Goal: Task Accomplishment & Management: Manage account settings

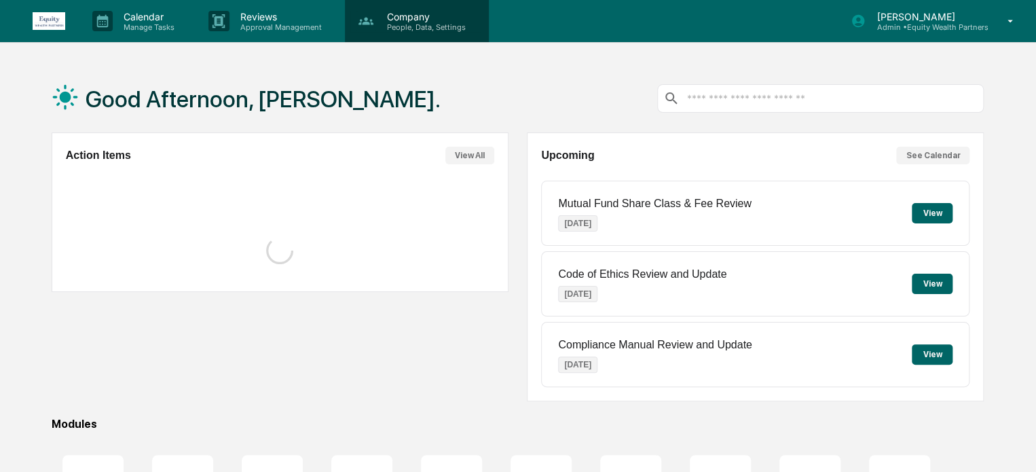
click at [430, 24] on p "People, Data, Settings" at bounding box center [424, 27] width 96 height 10
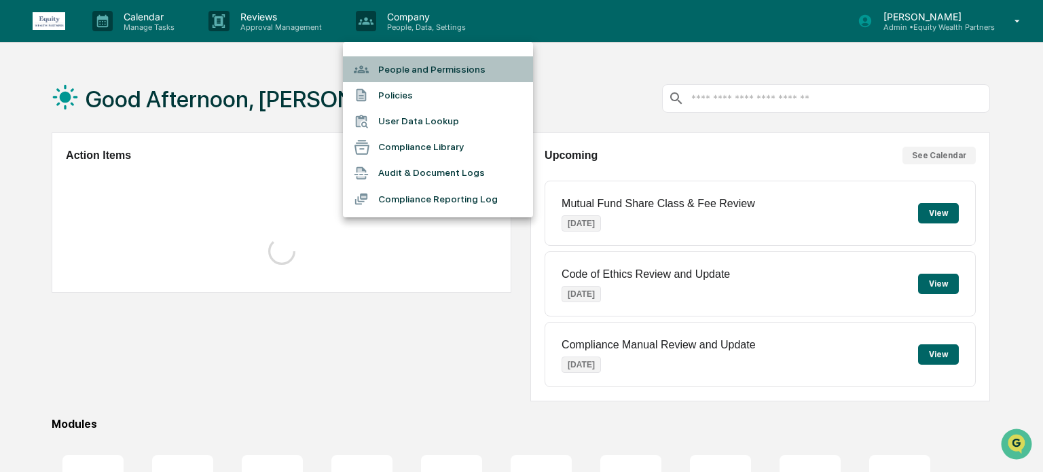
click at [413, 65] on li "People and Permissions" at bounding box center [438, 69] width 190 height 26
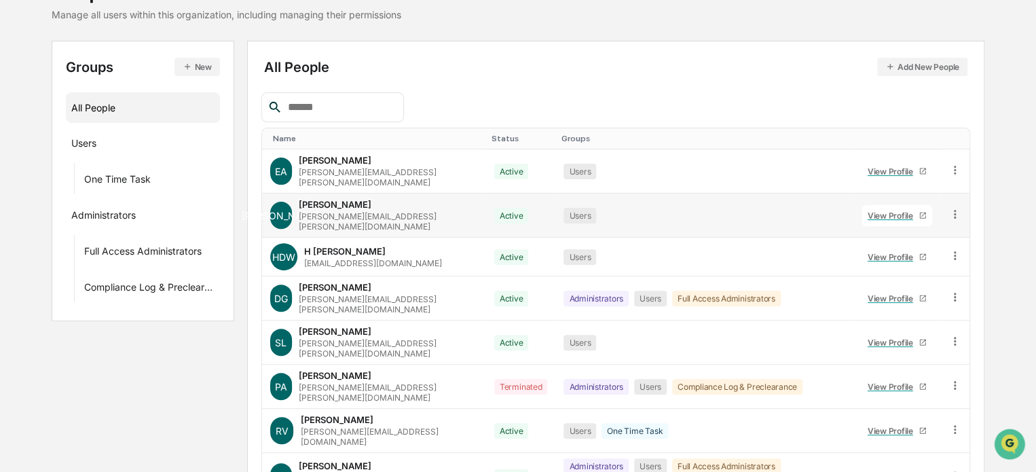
scroll to position [206, 0]
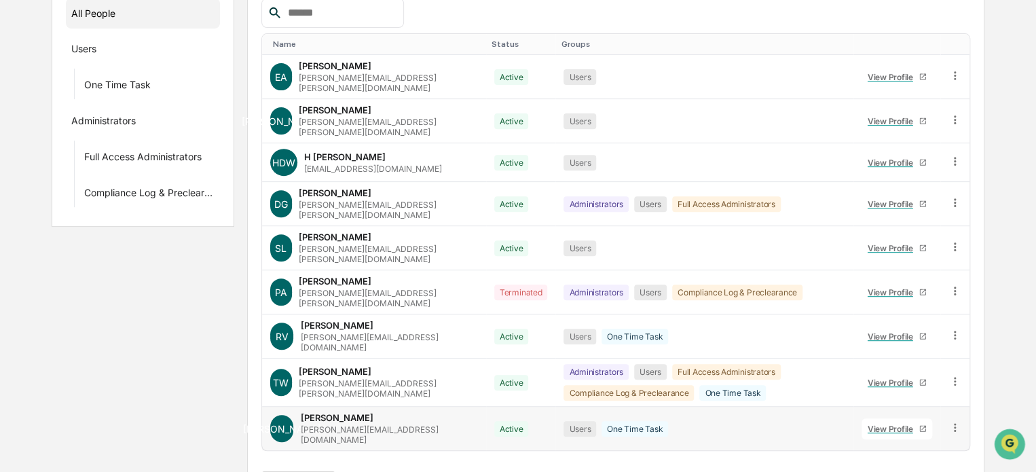
click at [334, 412] on div "[PERSON_NAME]" at bounding box center [336, 417] width 73 height 11
click at [894, 424] on div "View Profile" at bounding box center [893, 429] width 51 height 10
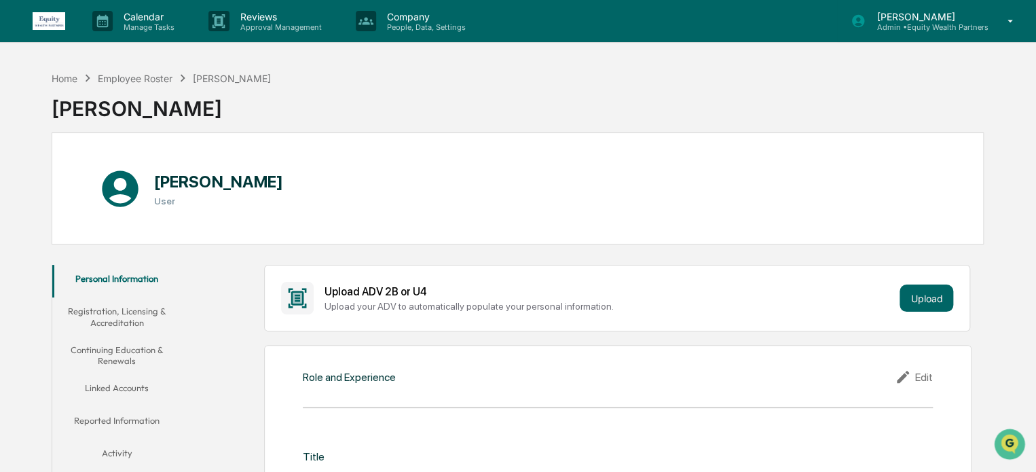
click at [918, 25] on p "Admin • Equity Wealth Partners" at bounding box center [927, 27] width 122 height 10
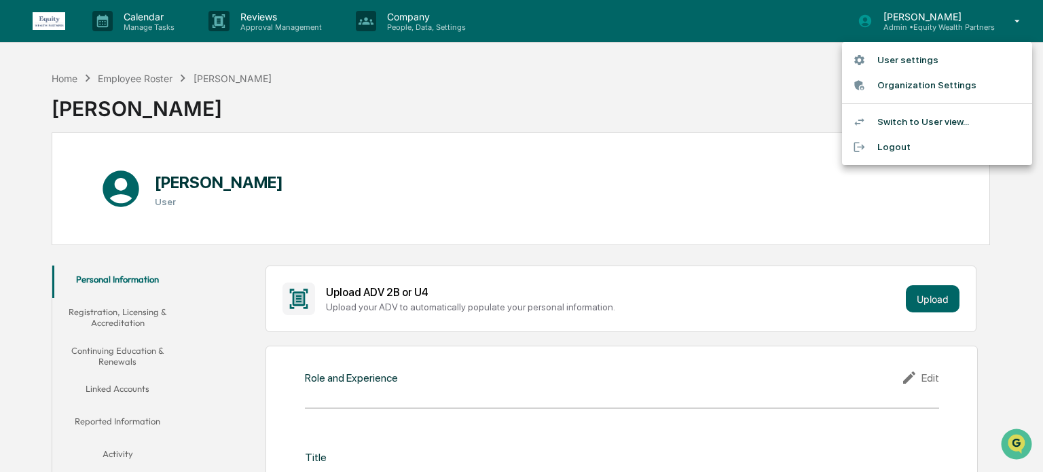
click at [899, 122] on li "Switch to User view..." at bounding box center [937, 121] width 190 height 25
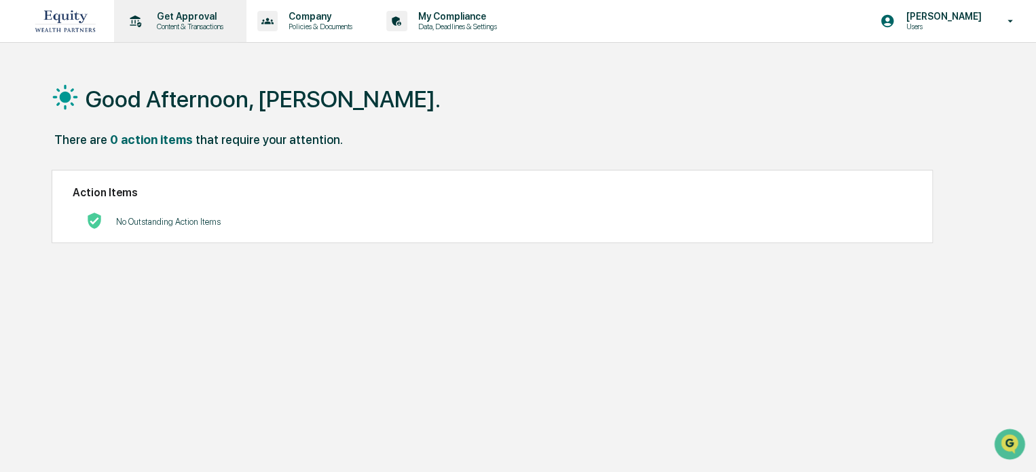
click at [181, 24] on p "Content & Transactions" at bounding box center [188, 27] width 84 height 10
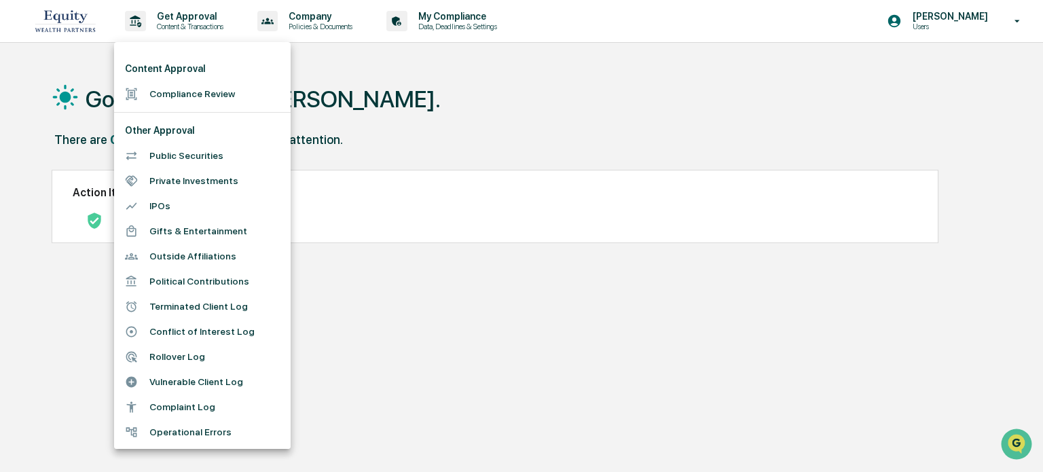
click at [312, 22] on div at bounding box center [521, 236] width 1043 height 472
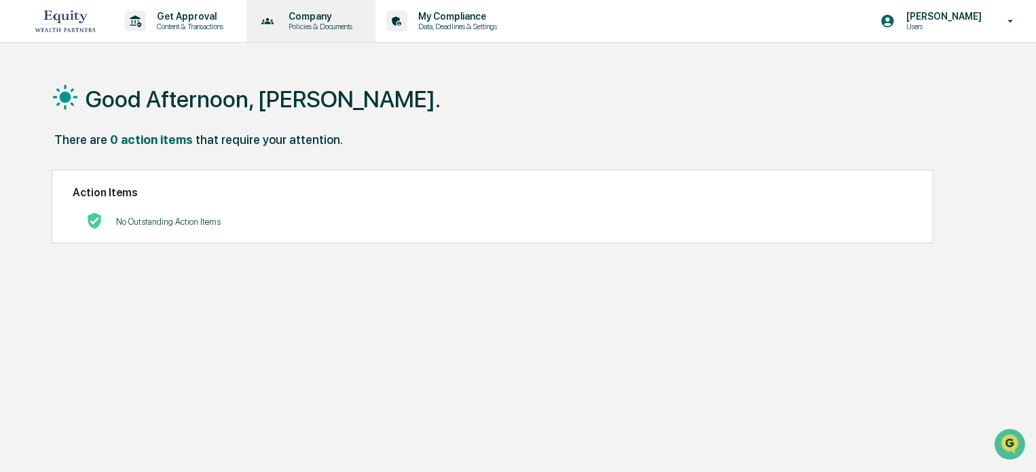
click at [317, 22] on p "Policies & Documents" at bounding box center [319, 27] width 82 height 10
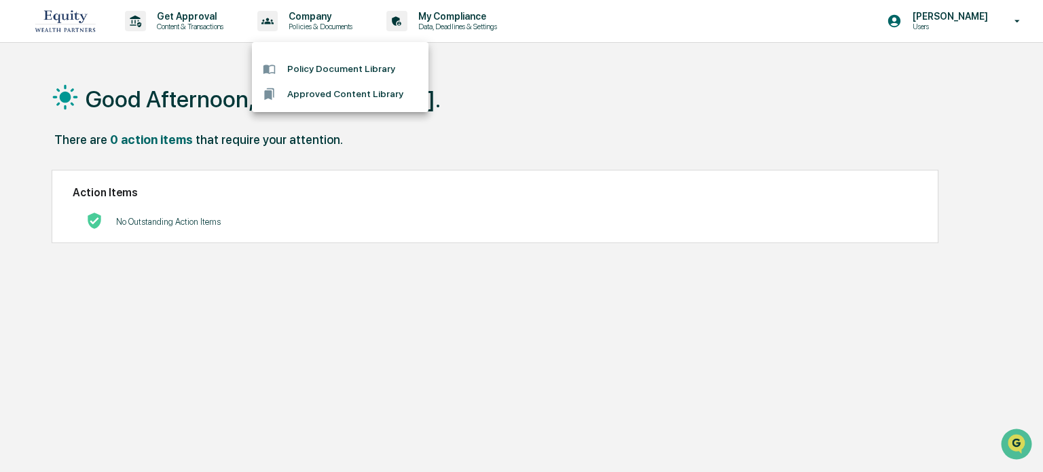
click at [476, 24] on div at bounding box center [521, 236] width 1043 height 472
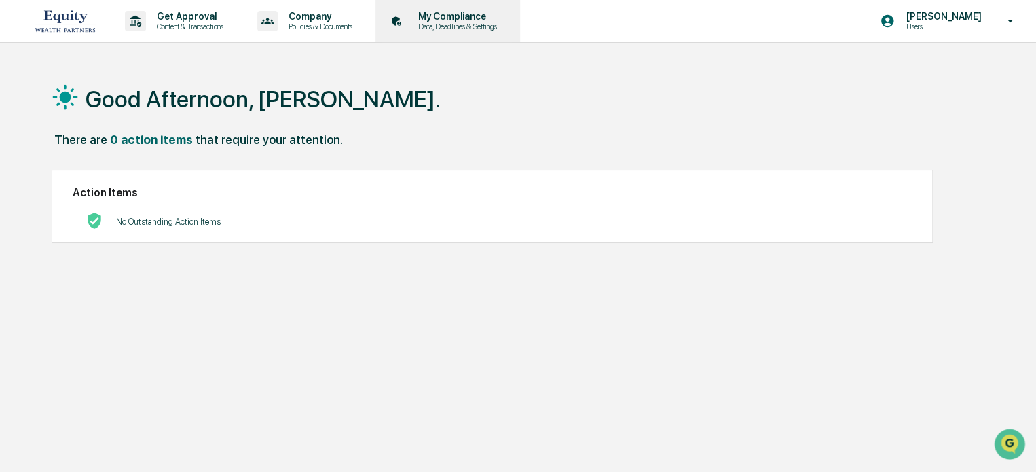
click at [475, 22] on p "Data, Deadlines & Settings" at bounding box center [456, 27] width 96 height 10
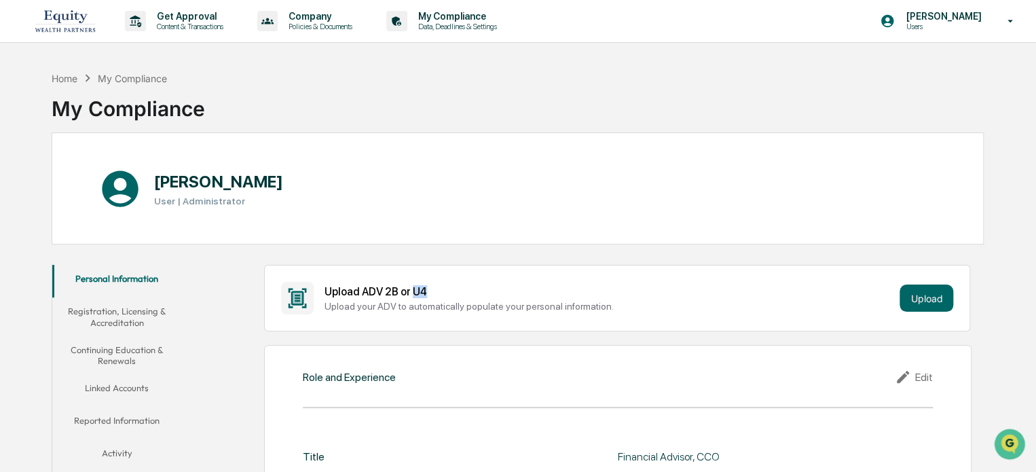
drag, startPoint x: 410, startPoint y: 289, endPoint x: 423, endPoint y: 287, distance: 13.0
click at [423, 287] on div "Upload ADV 2B or U4" at bounding box center [610, 291] width 571 height 13
drag, startPoint x: 429, startPoint y: 305, endPoint x: 568, endPoint y: 312, distance: 139.4
click at [568, 312] on div "Upload ADV 2B or U4 Upload your ADV to automatically populate your personal inf…" at bounding box center [617, 298] width 673 height 33
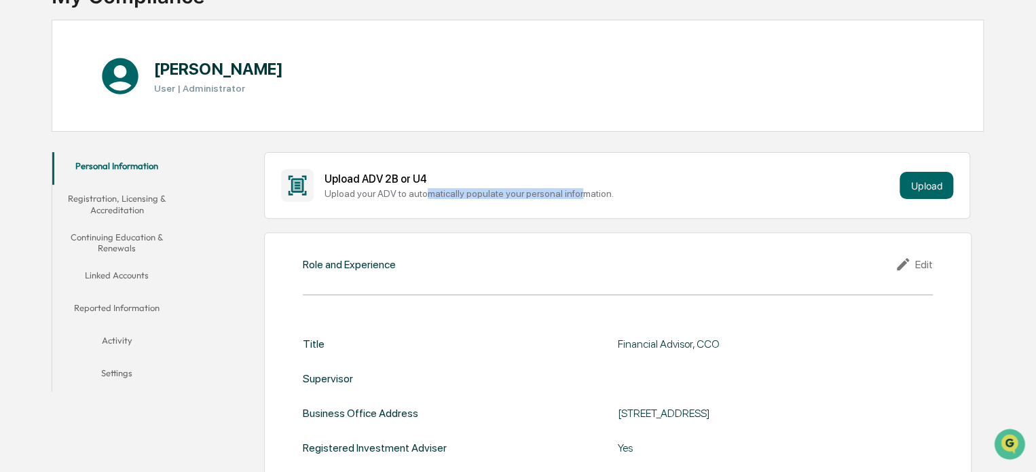
scroll to position [226, 0]
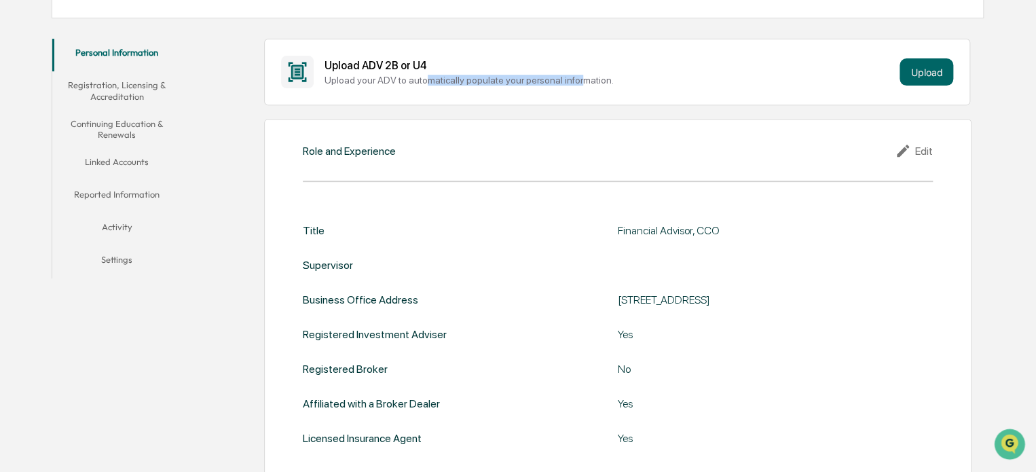
click at [123, 84] on button "Registration, Licensing & Accreditation" at bounding box center [117, 90] width 130 height 39
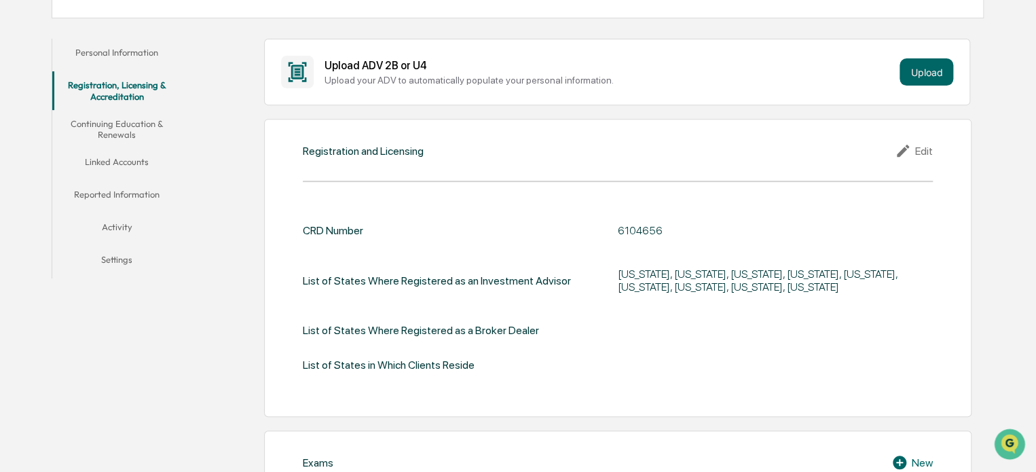
click at [120, 119] on button "Continuing Education & Renewals" at bounding box center [117, 129] width 130 height 39
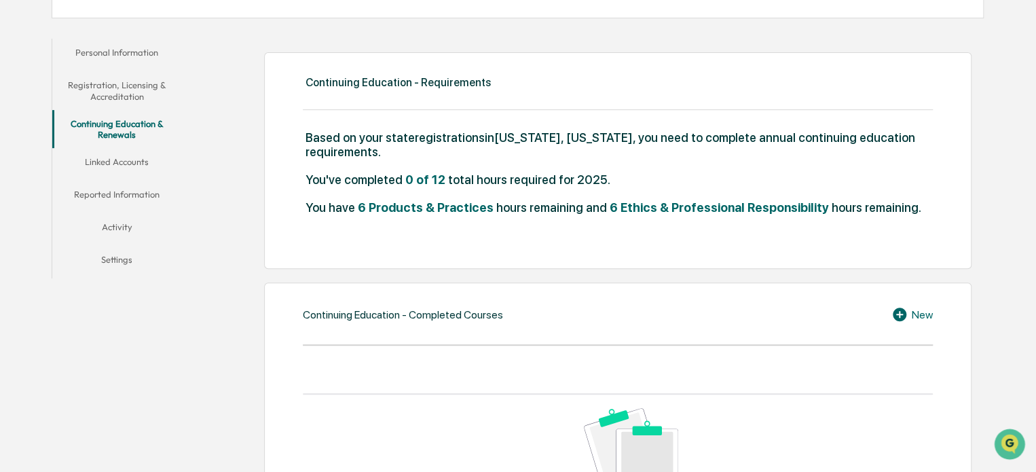
click at [120, 162] on button "Linked Accounts" at bounding box center [117, 164] width 130 height 33
